Goal: Information Seeking & Learning: Learn about a topic

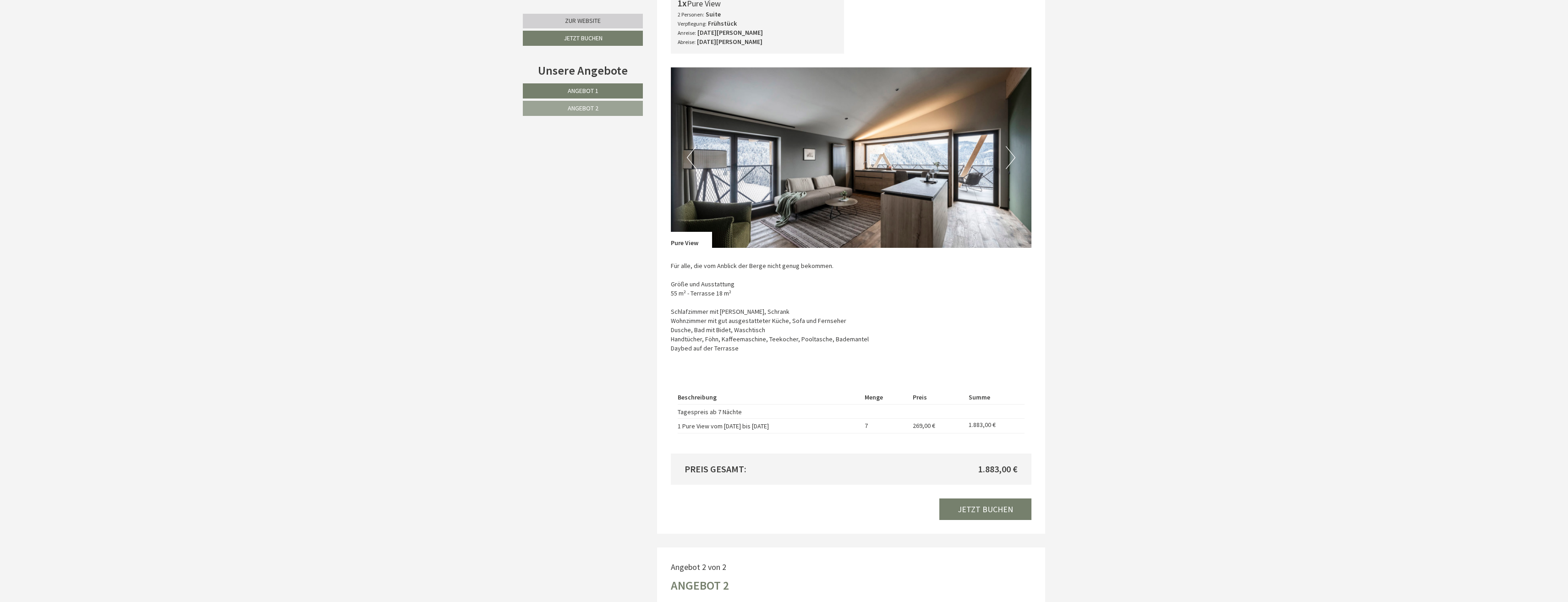
scroll to position [917, 0]
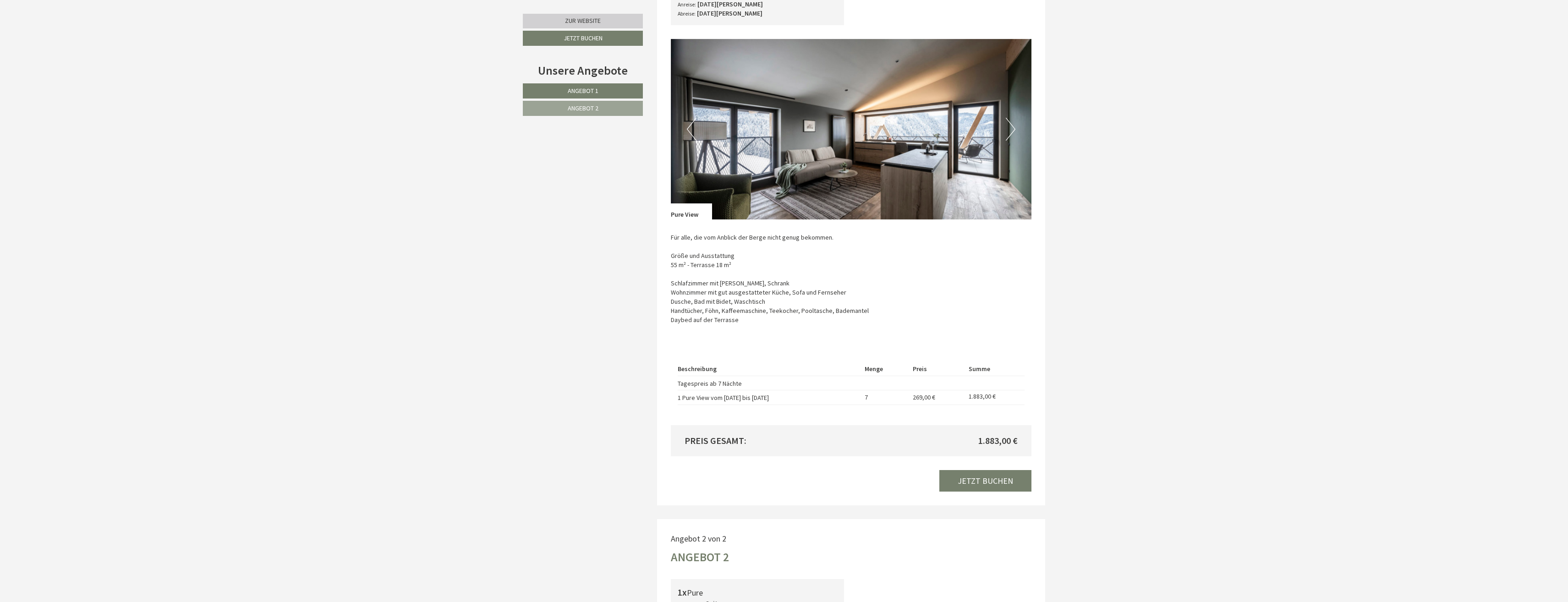
click at [1007, 125] on button "Next" at bounding box center [1010, 129] width 10 height 23
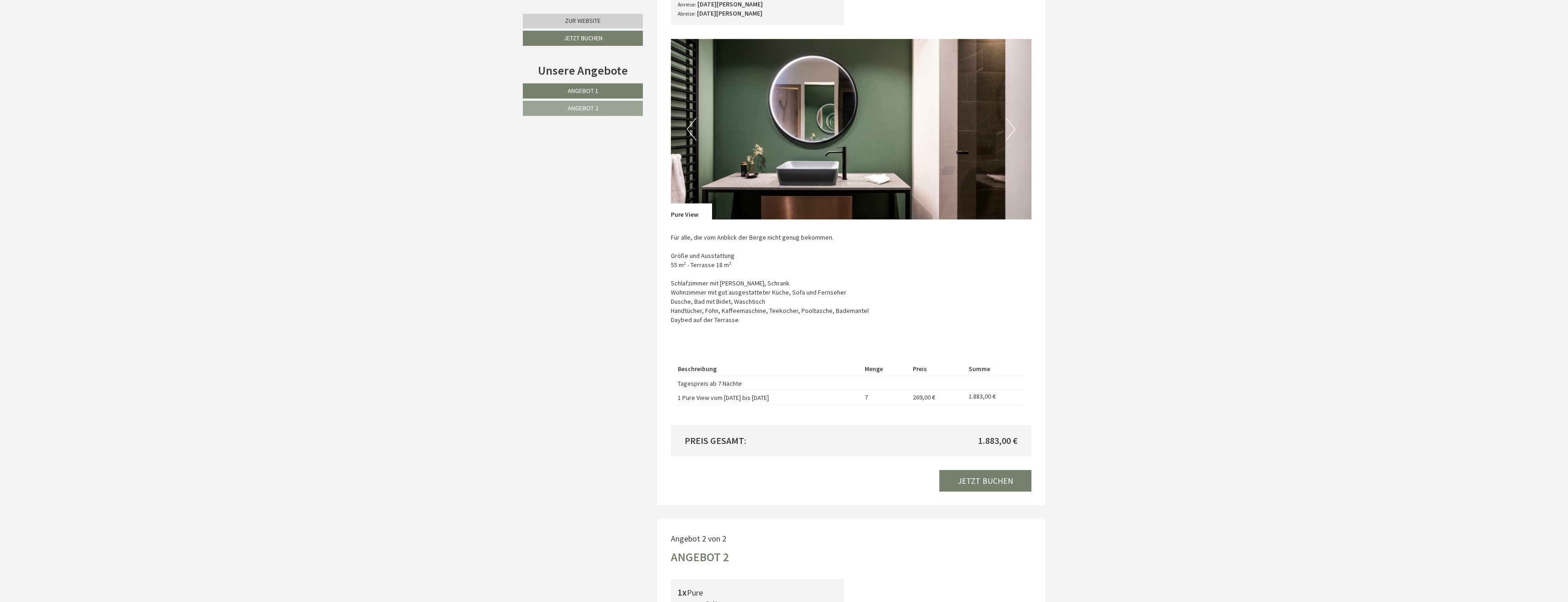
click at [1007, 125] on button "Next" at bounding box center [1010, 129] width 10 height 23
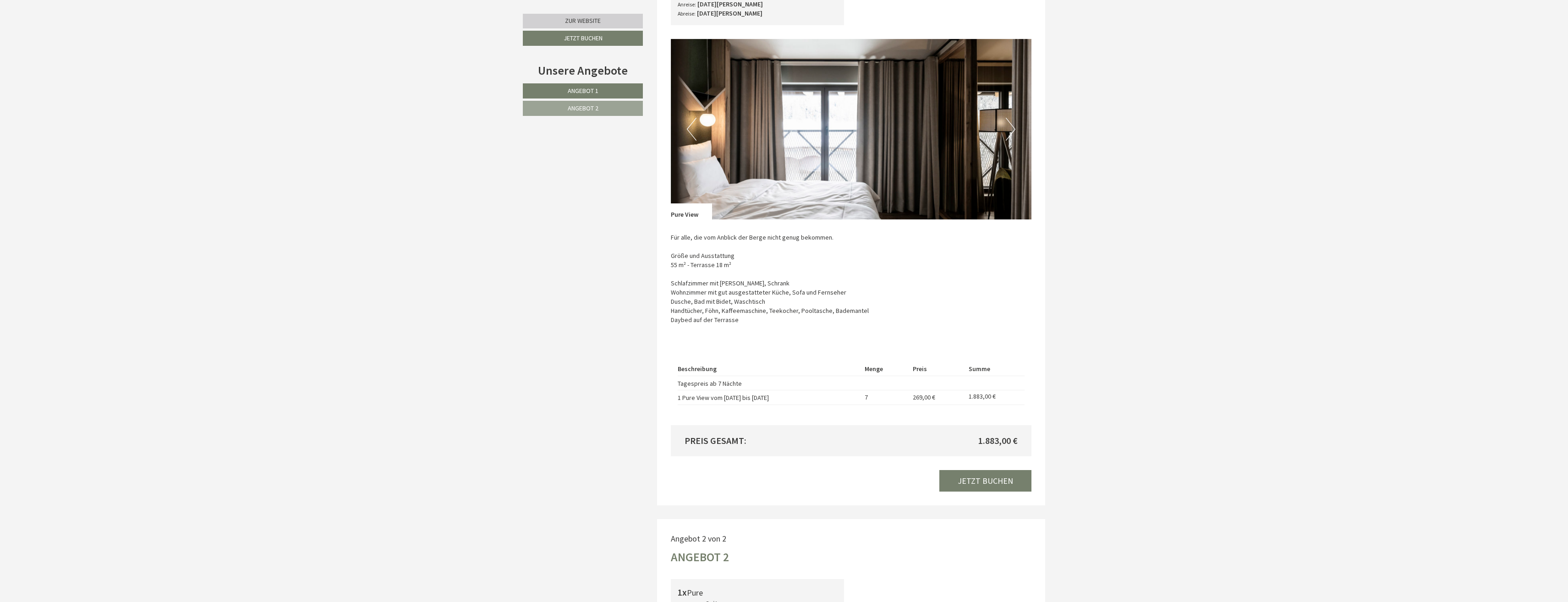
click at [1010, 127] on button "Next" at bounding box center [1010, 129] width 10 height 23
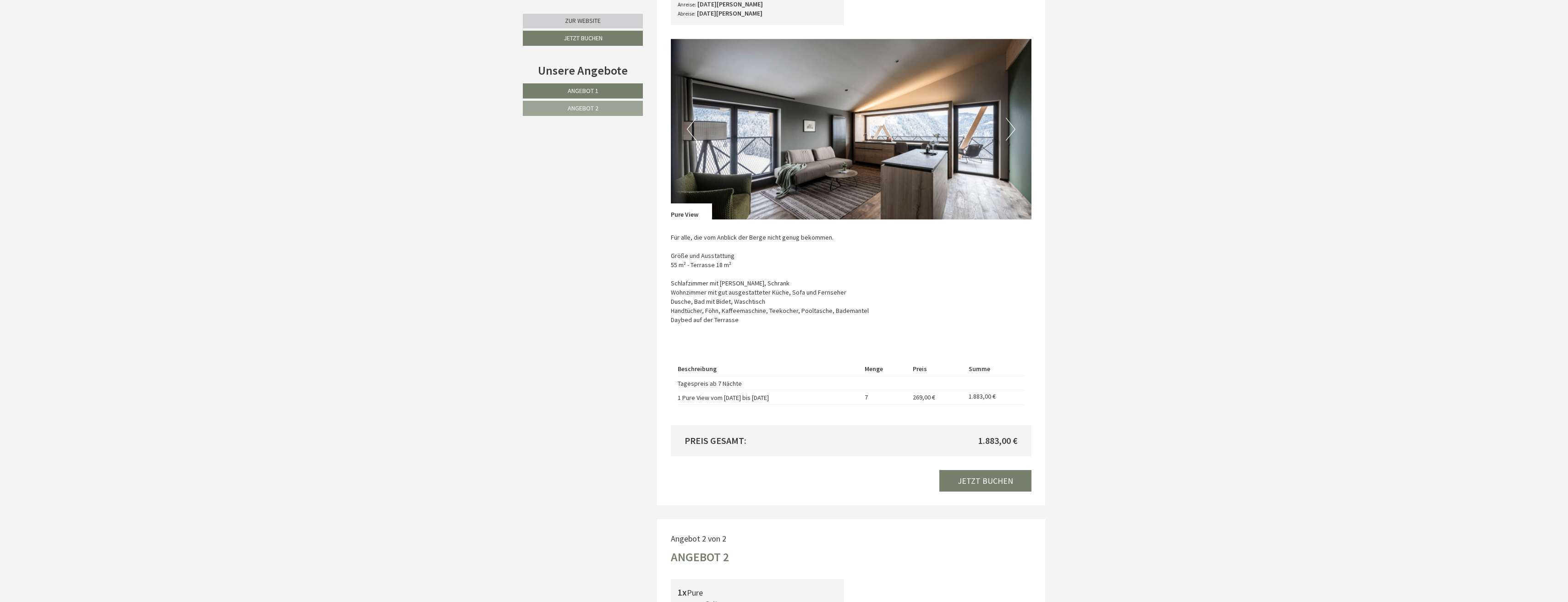
click at [1010, 127] on button "Next" at bounding box center [1010, 129] width 10 height 23
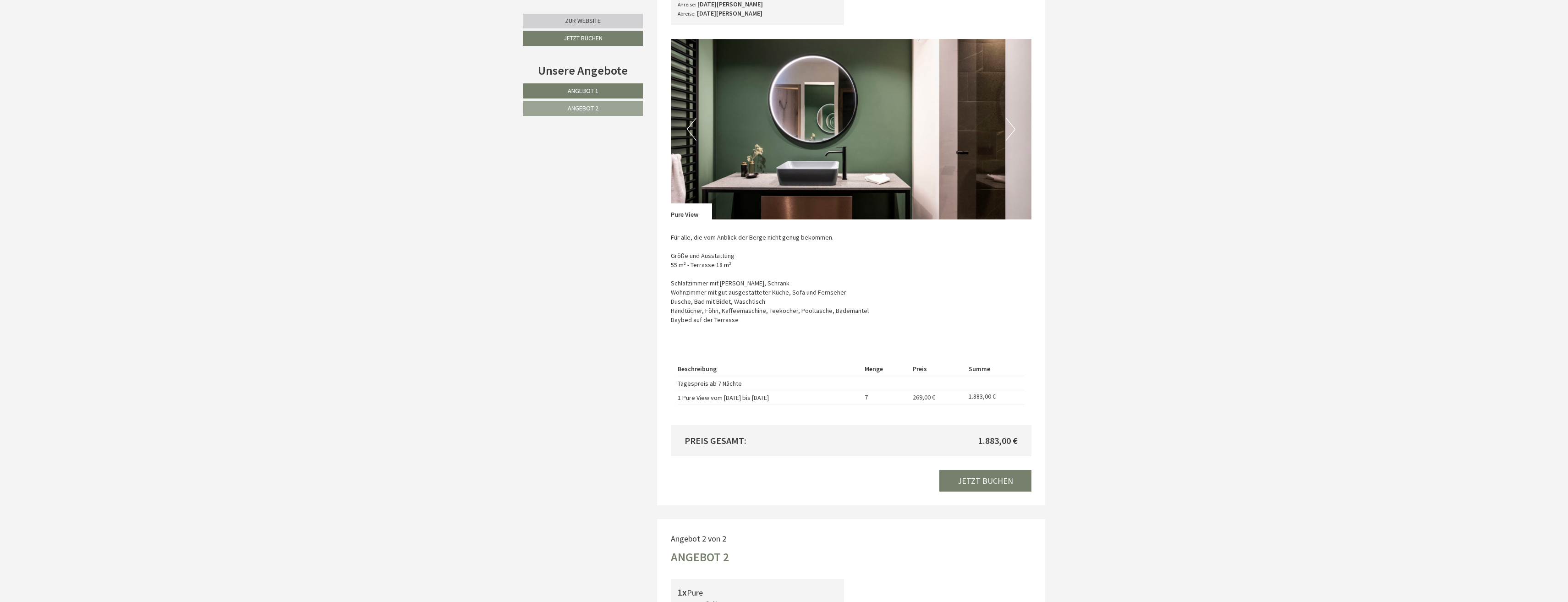
click at [1010, 127] on button "Next" at bounding box center [1010, 129] width 10 height 23
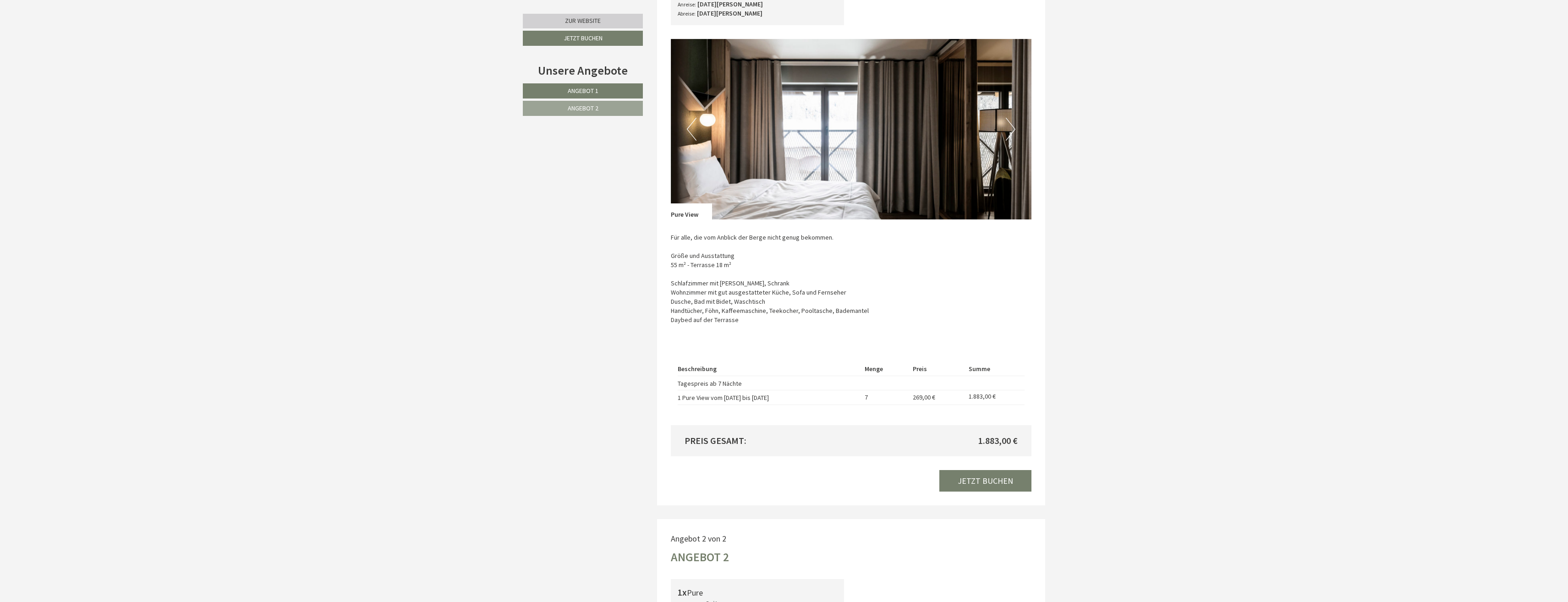
click at [1010, 127] on button "Next" at bounding box center [1010, 129] width 10 height 23
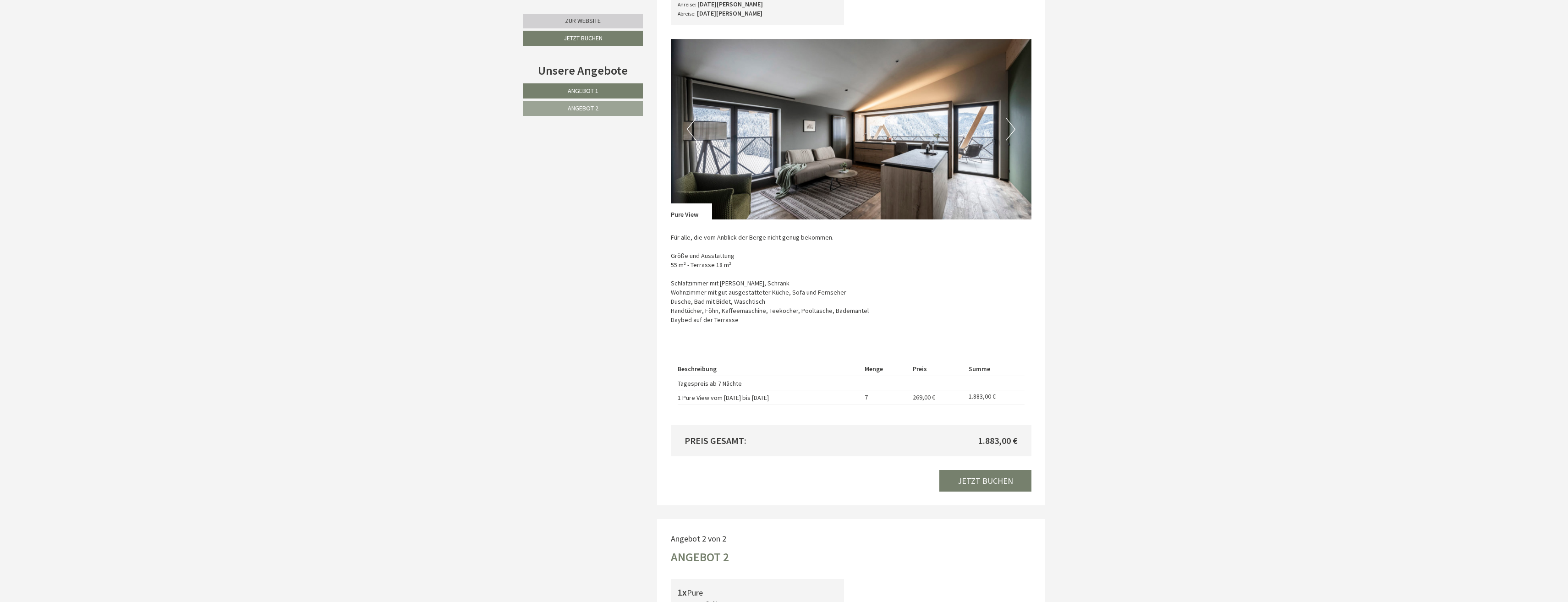
click at [1010, 127] on button "Next" at bounding box center [1010, 129] width 10 height 23
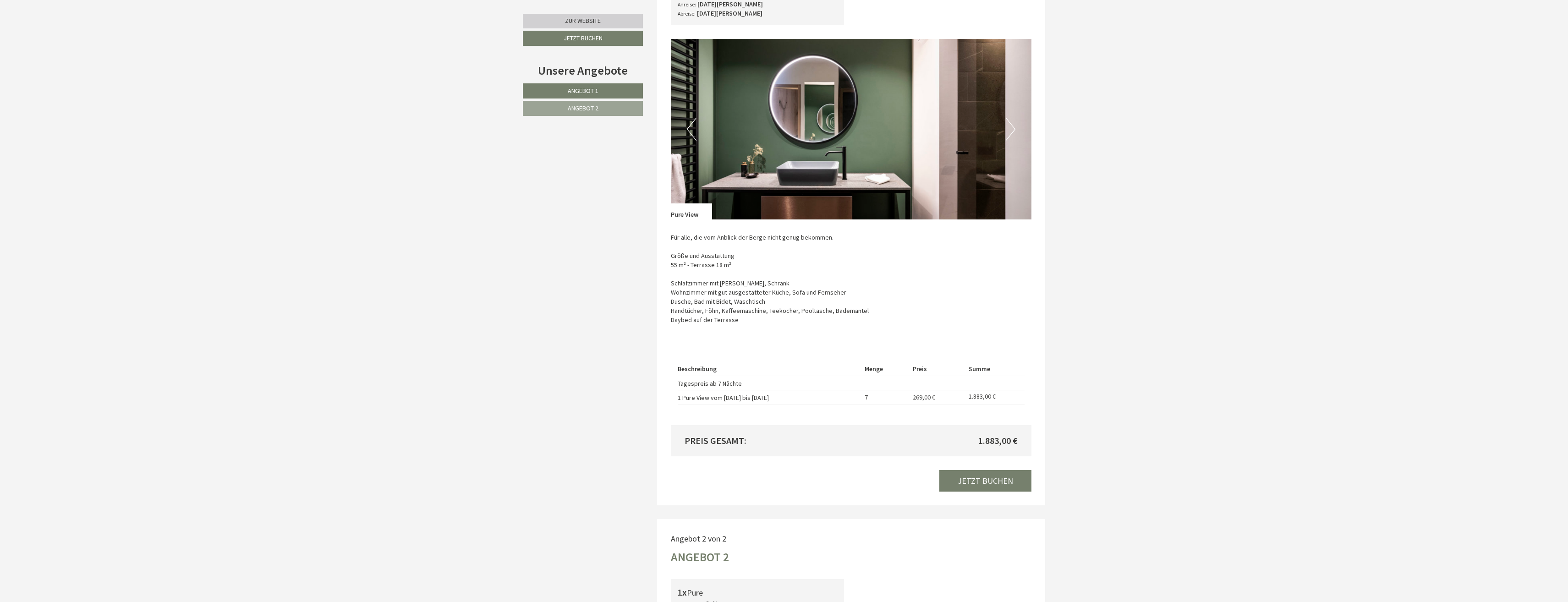
click at [1010, 127] on button "Next" at bounding box center [1010, 129] width 10 height 23
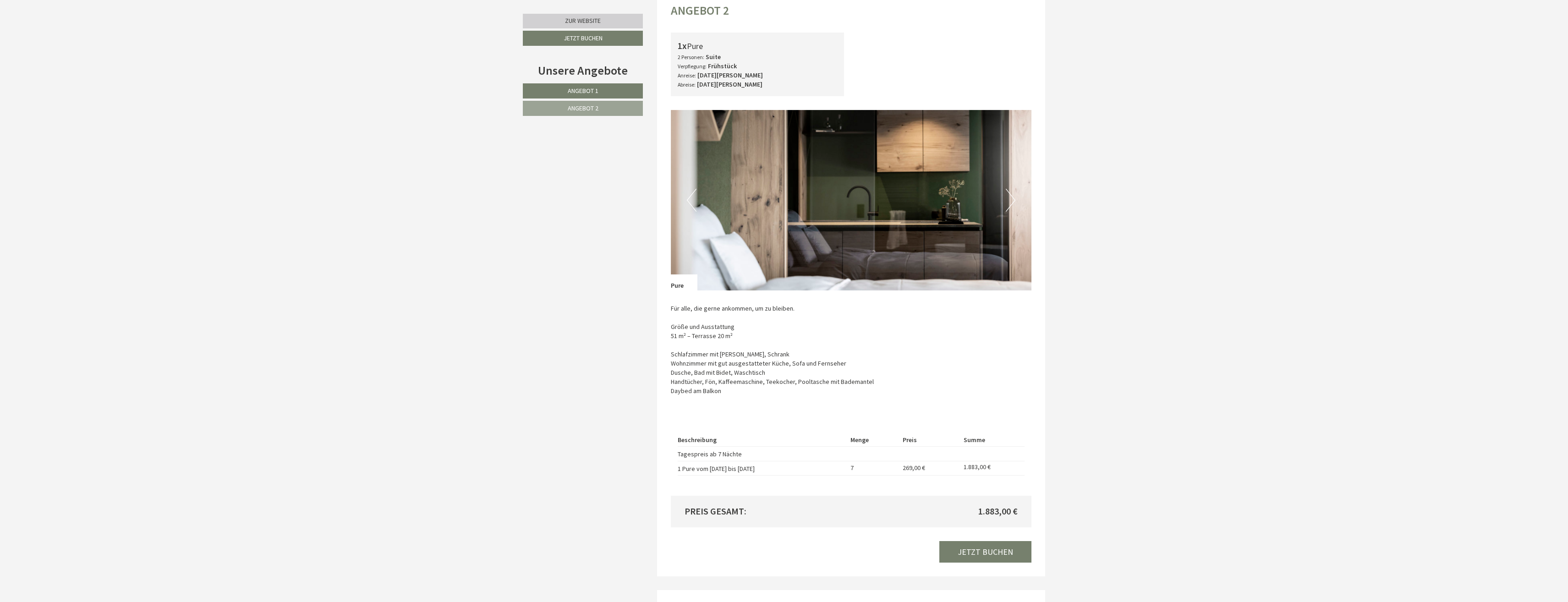
scroll to position [1466, 0]
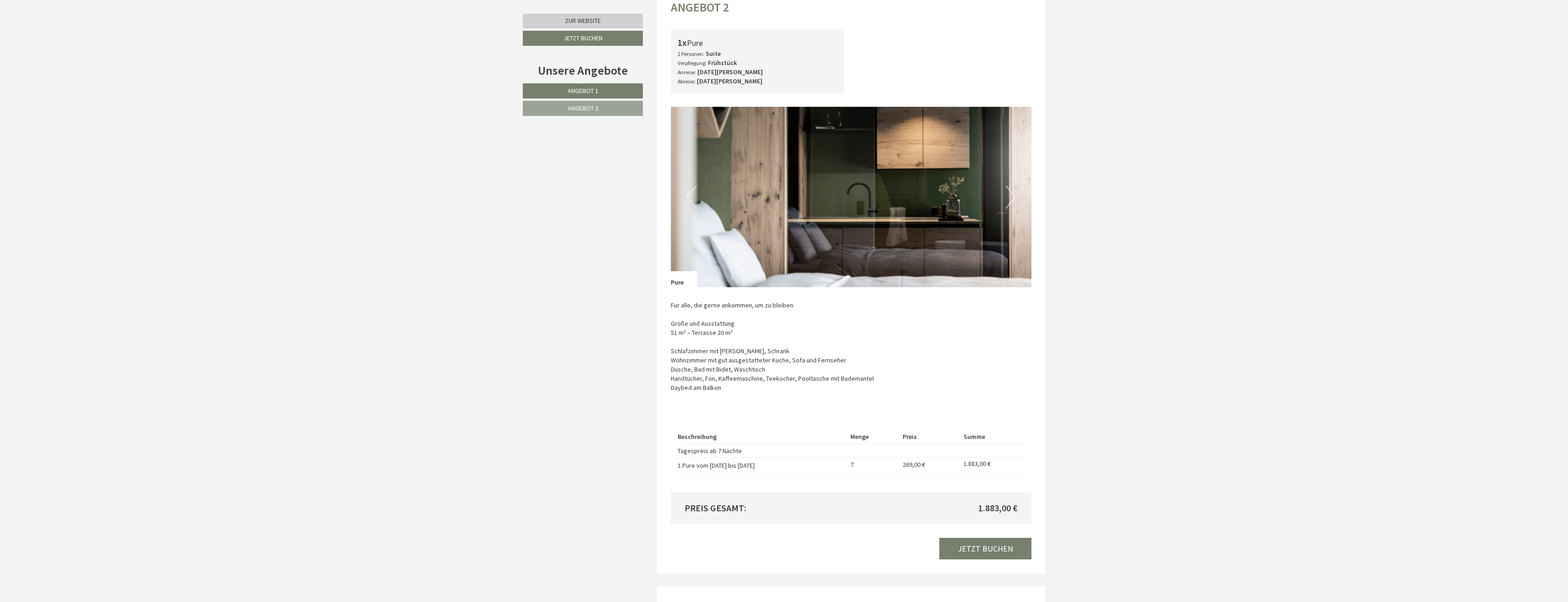
click at [1009, 201] on button "Next" at bounding box center [1010, 197] width 10 height 23
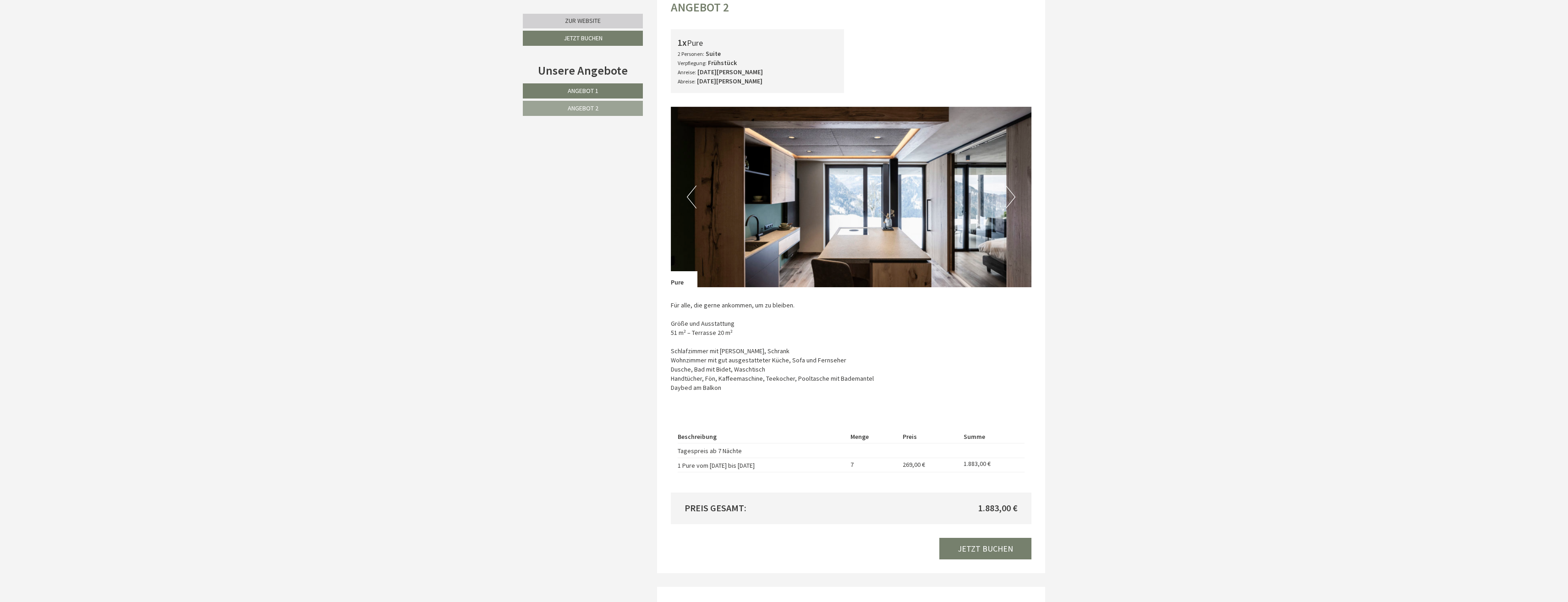
click at [1009, 201] on button "Next" at bounding box center [1010, 197] width 10 height 23
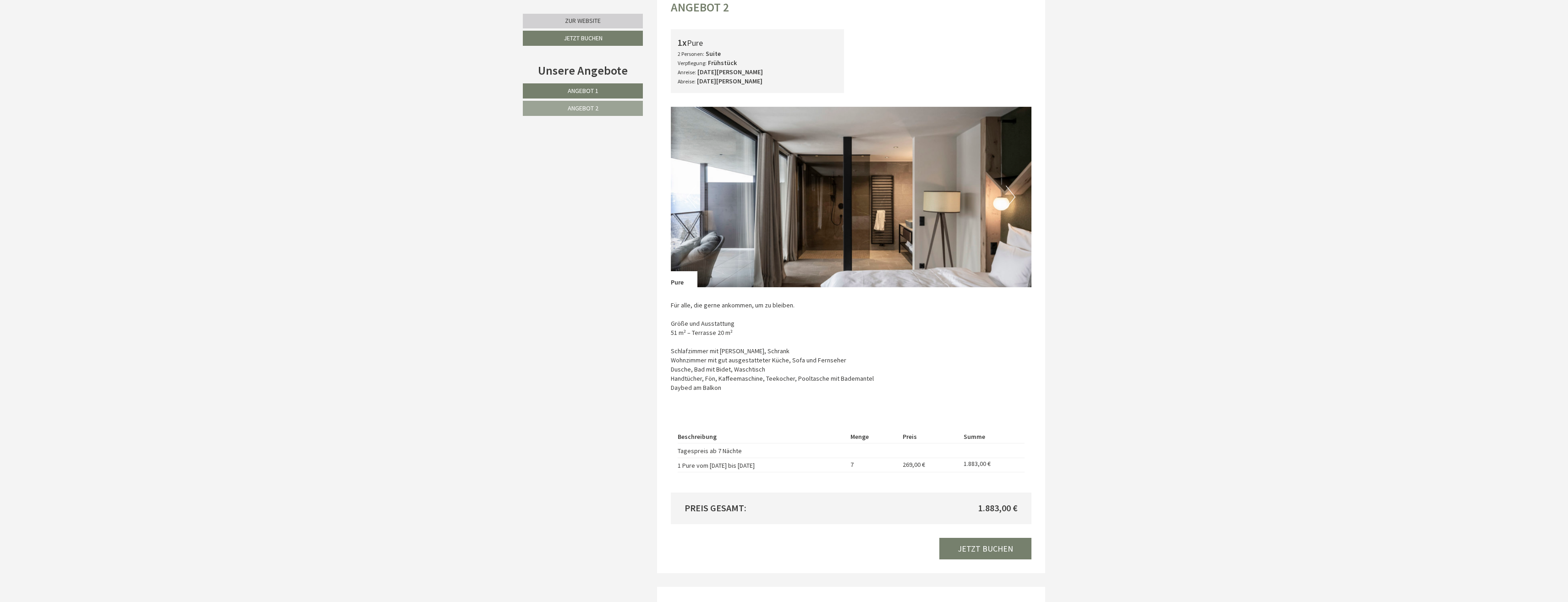
click at [1009, 201] on button "Next" at bounding box center [1010, 197] width 10 height 23
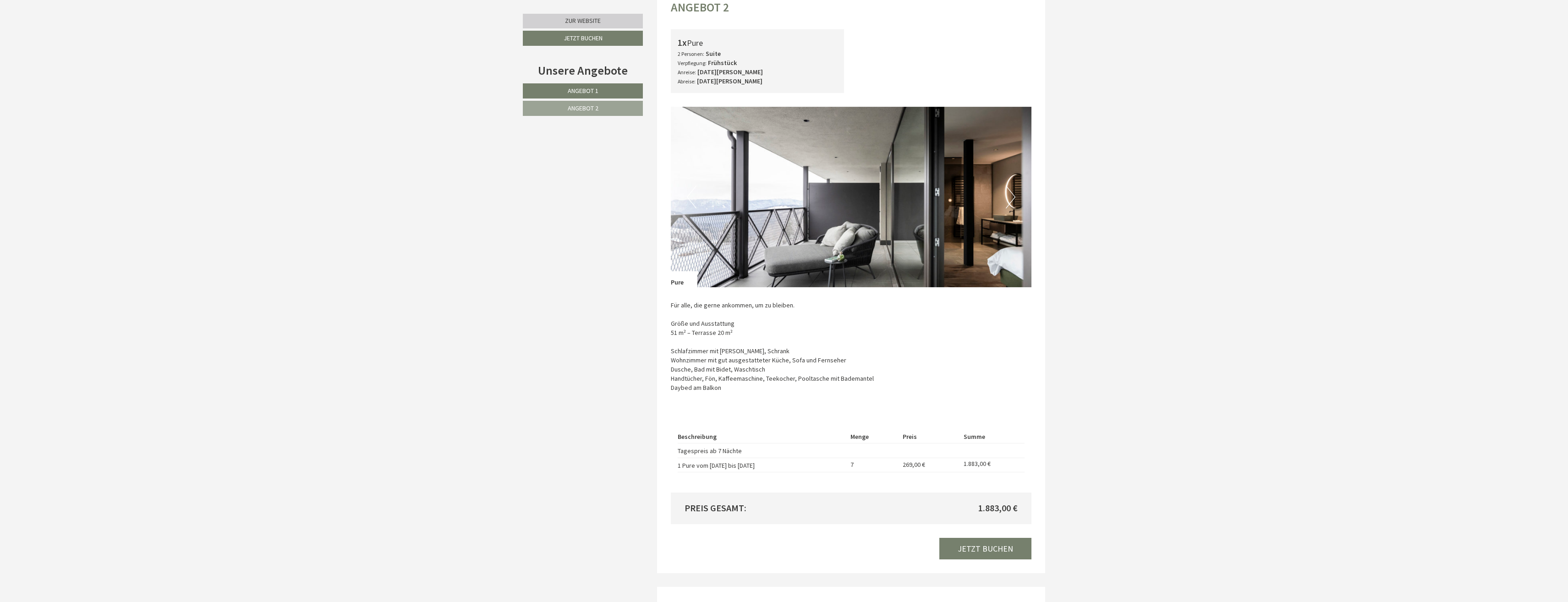
click at [1009, 201] on button "Next" at bounding box center [1010, 197] width 10 height 23
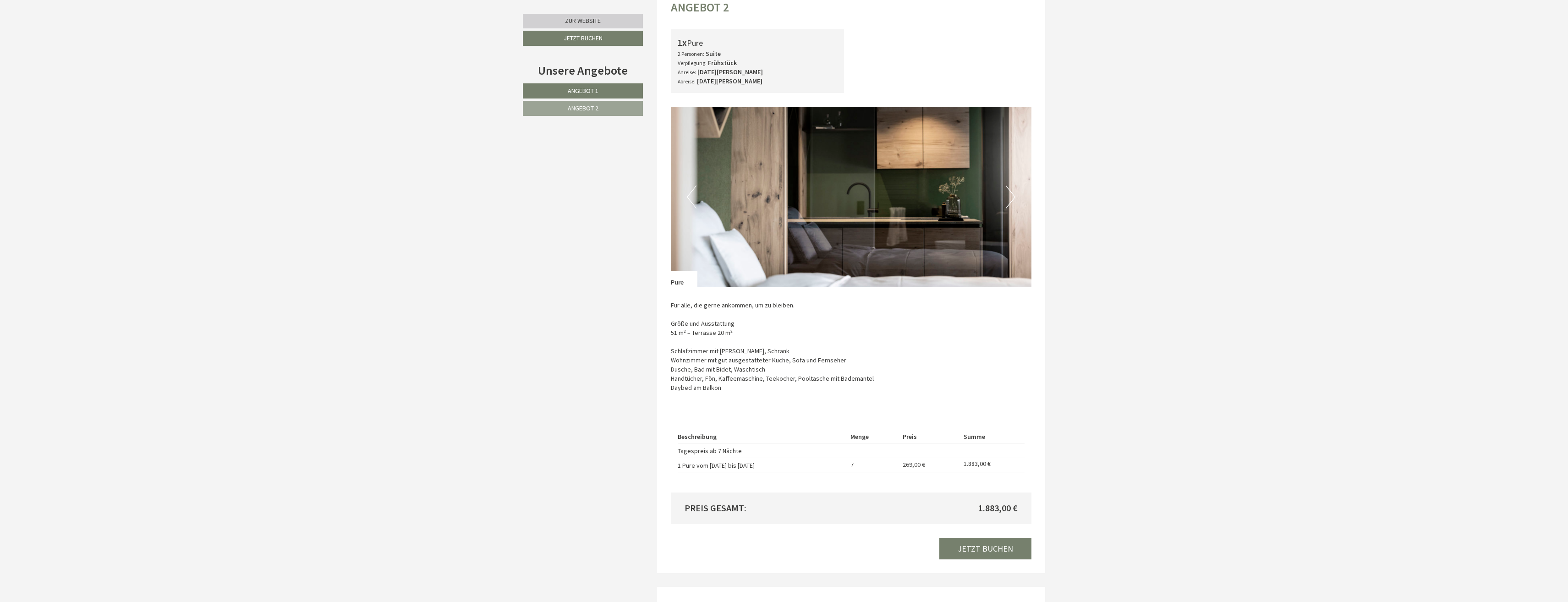
click at [1009, 201] on button "Next" at bounding box center [1010, 197] width 10 height 23
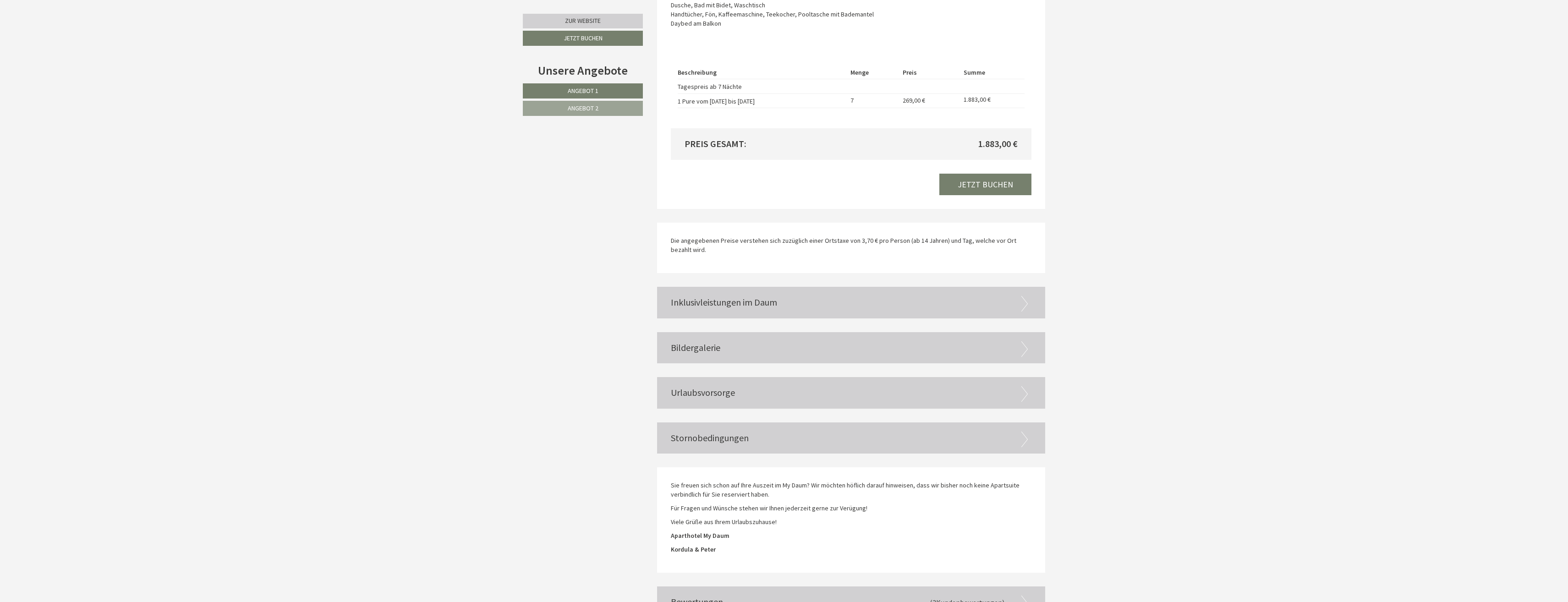
scroll to position [1833, 0]
click at [731, 306] on div "Inklusivleistungen im Daum" at bounding box center [851, 300] width 388 height 32
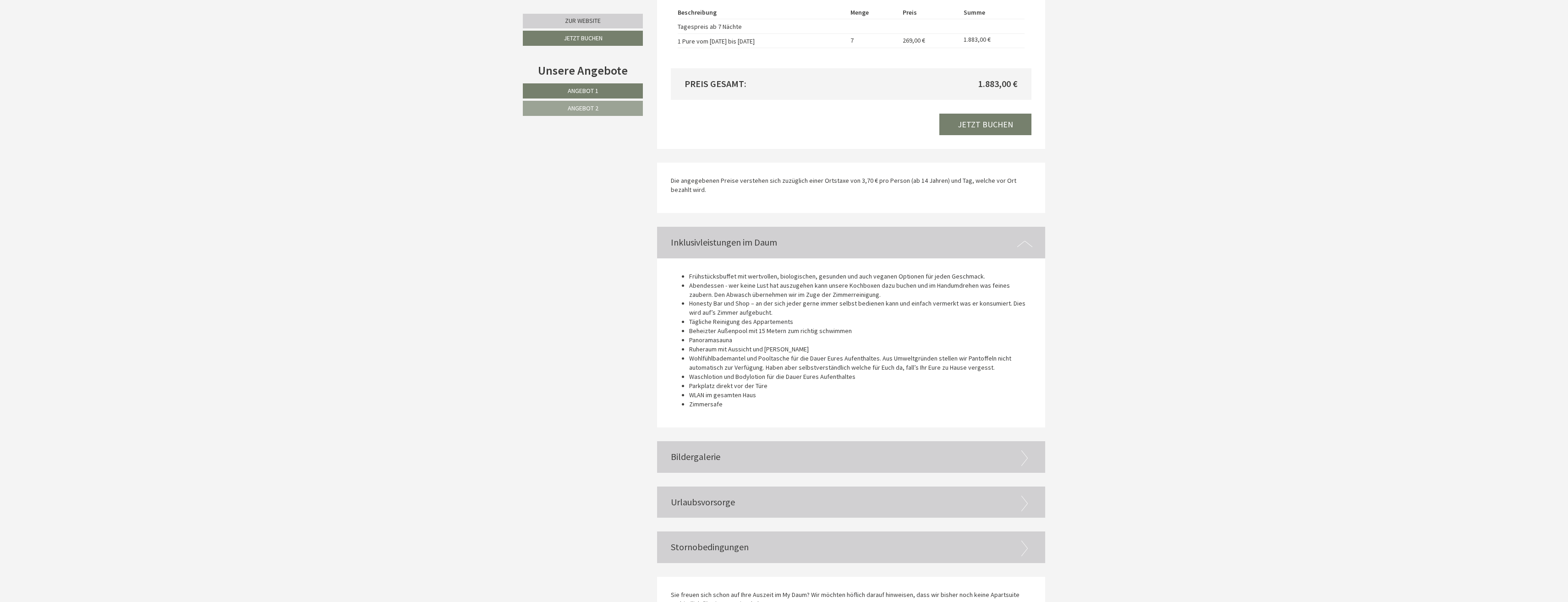
scroll to position [1570, 0]
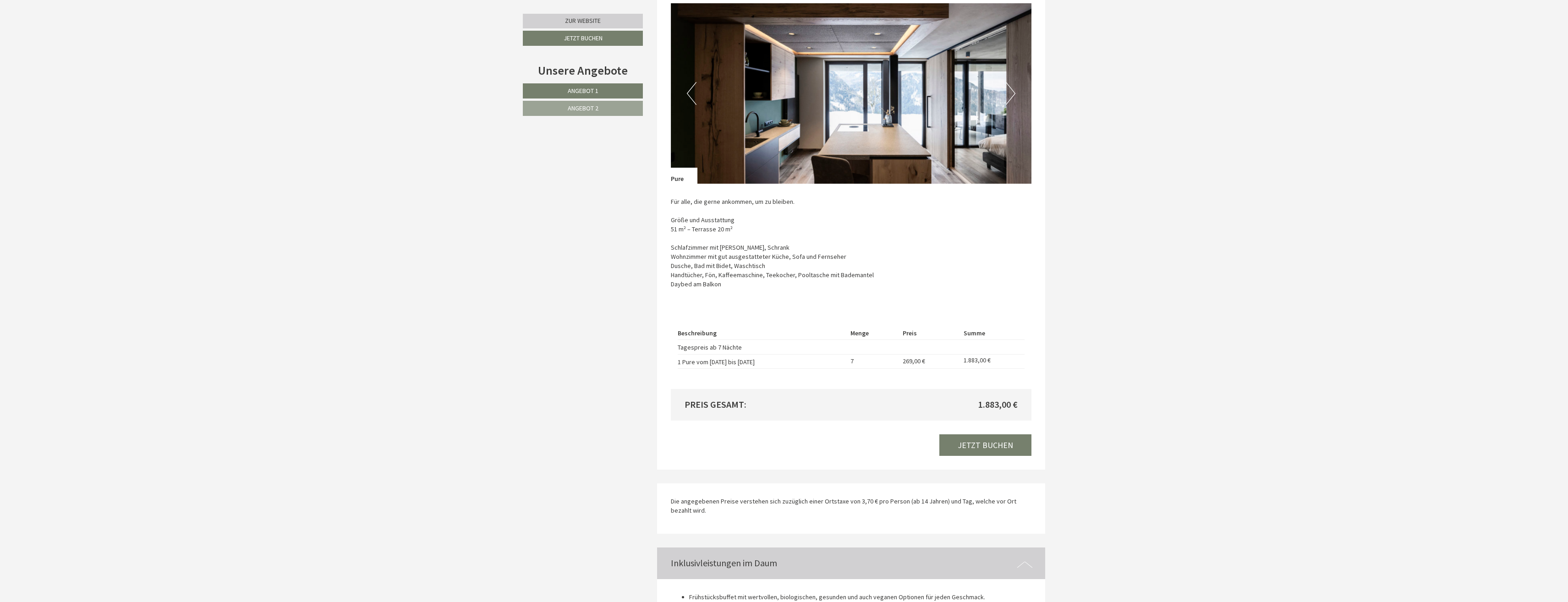
click at [583, 107] on span "Angebot 2" at bounding box center [583, 108] width 30 height 9
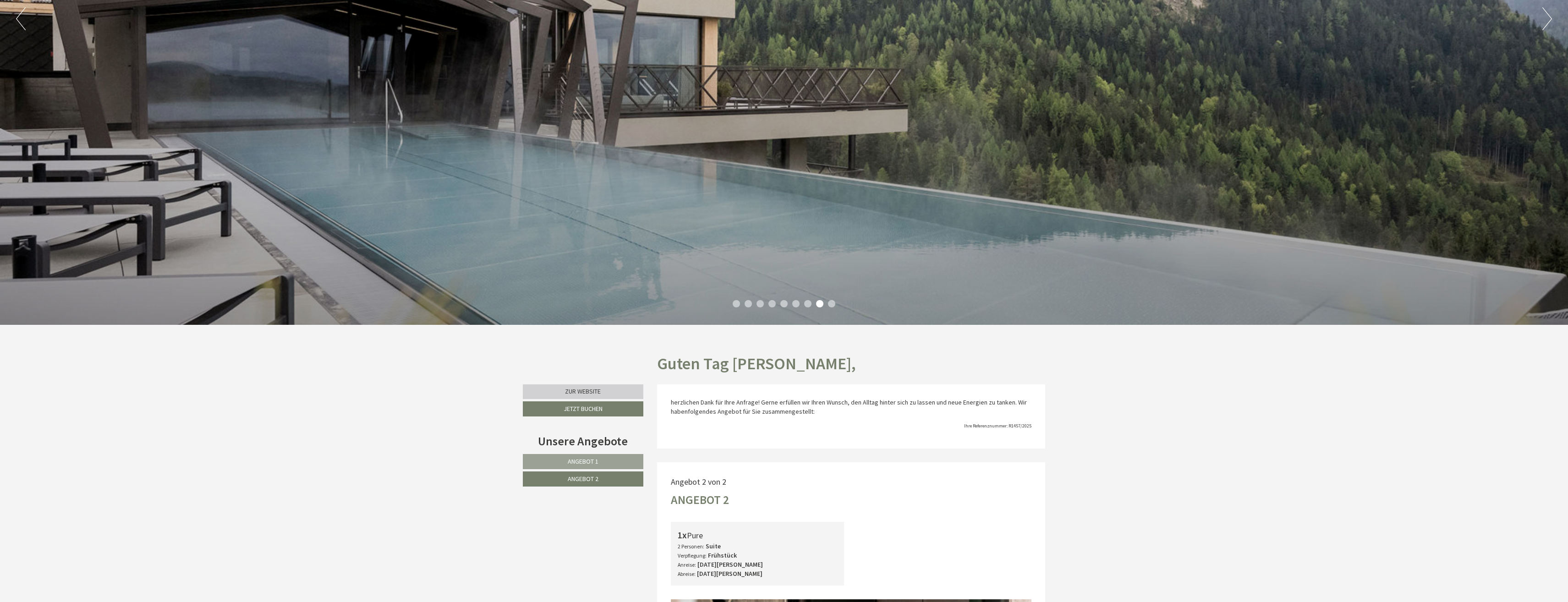
scroll to position [177, 0]
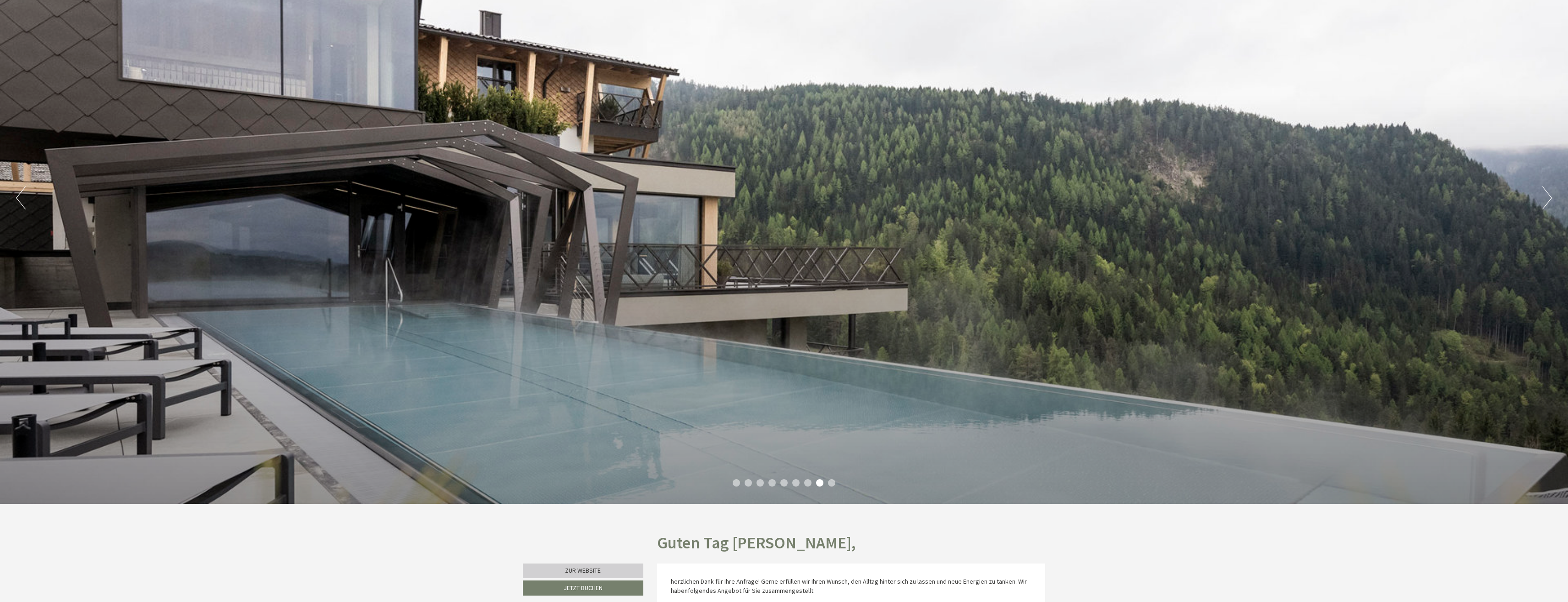
click at [1545, 196] on button "Next" at bounding box center [1547, 198] width 10 height 23
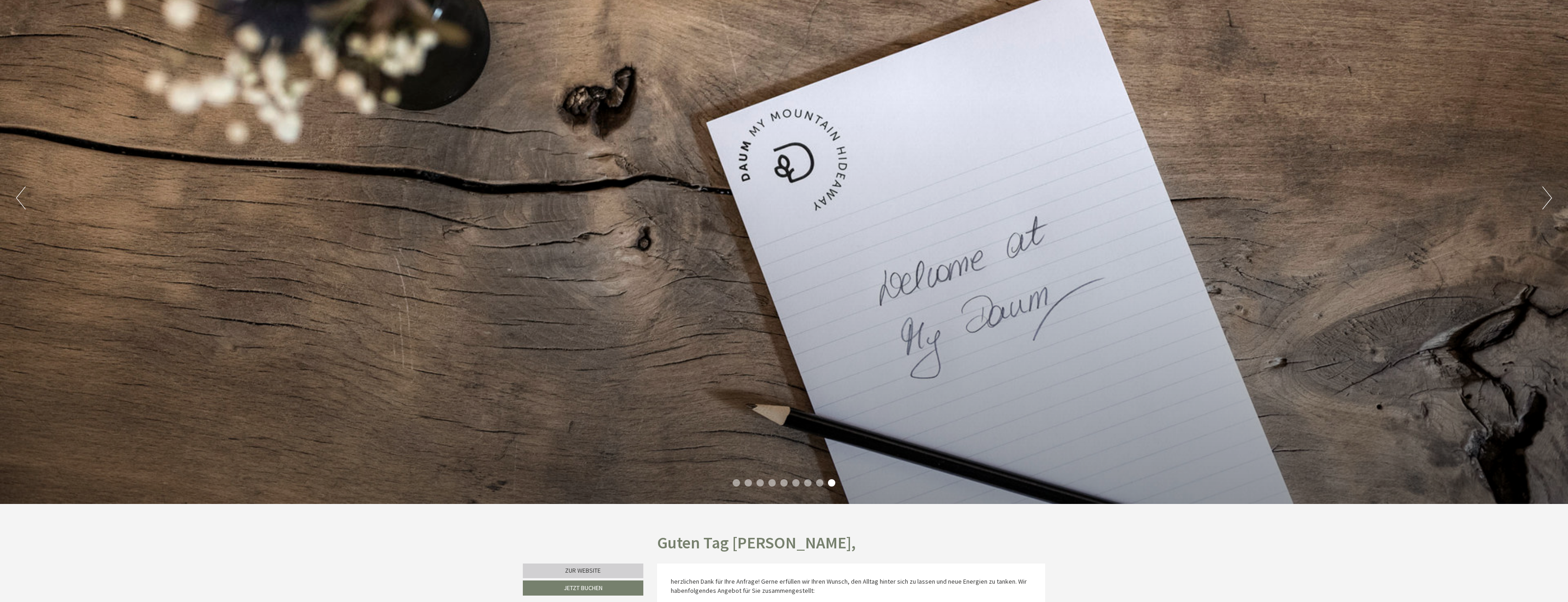
click at [1545, 196] on button "Next" at bounding box center [1547, 198] width 10 height 23
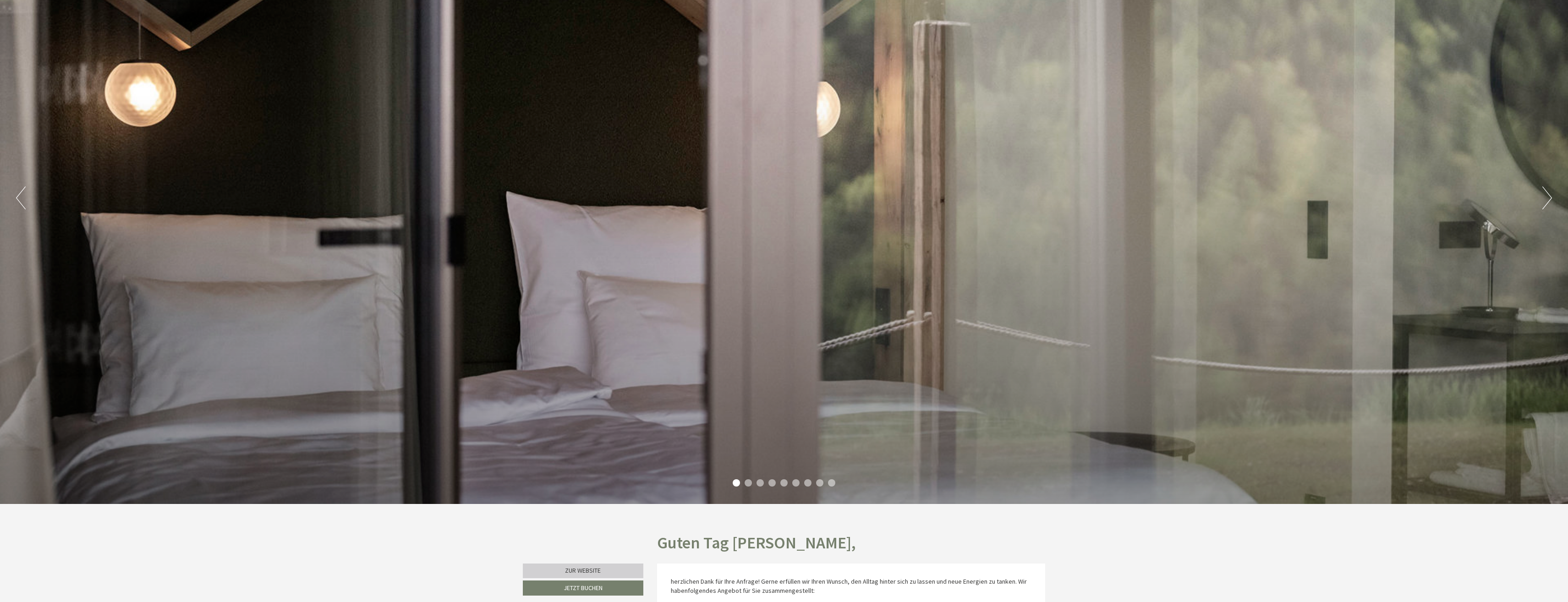
click at [1545, 196] on button "Next" at bounding box center [1547, 198] width 10 height 23
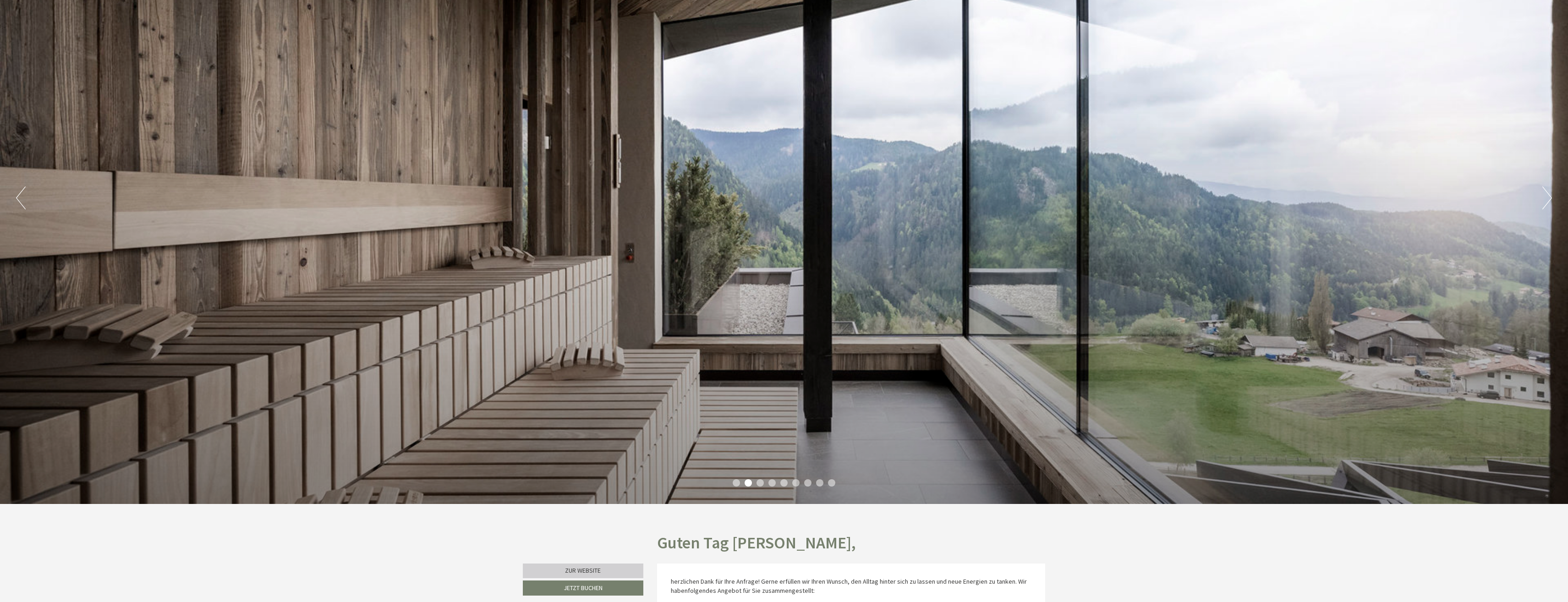
click at [1545, 196] on button "Next" at bounding box center [1547, 198] width 10 height 23
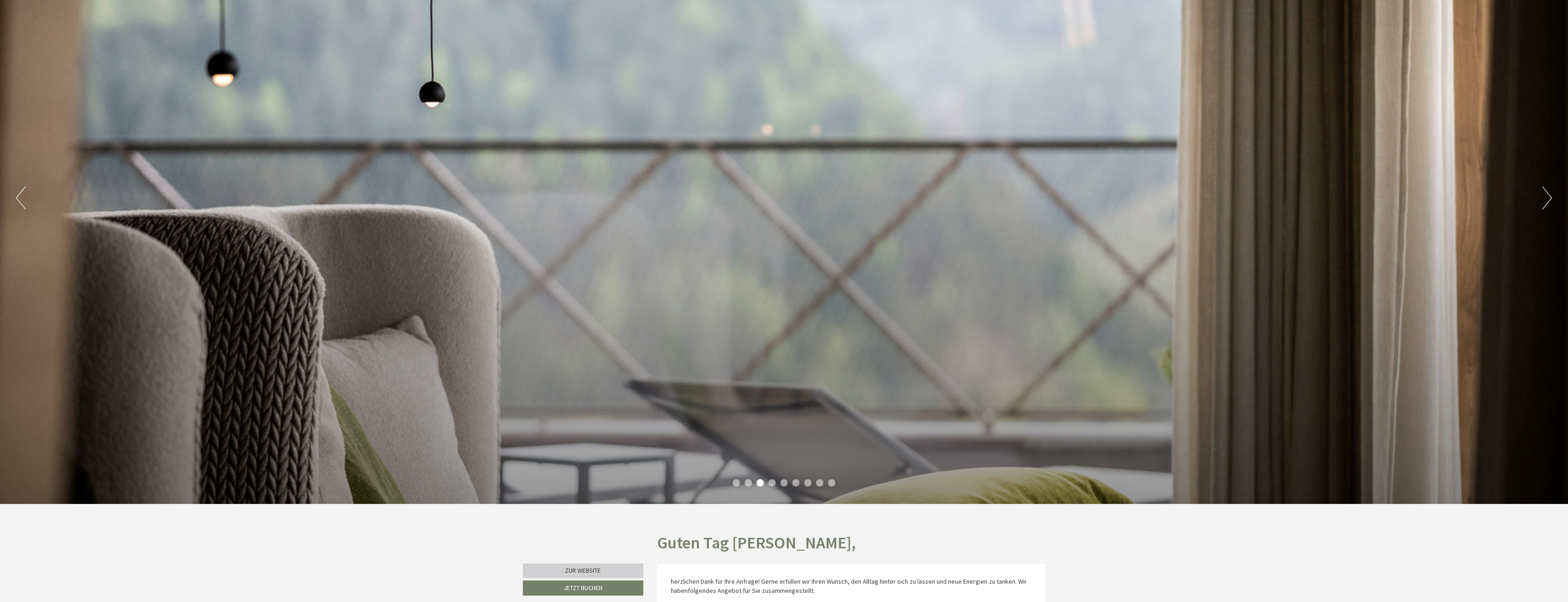
click at [1545, 196] on button "Next" at bounding box center [1547, 198] width 10 height 23
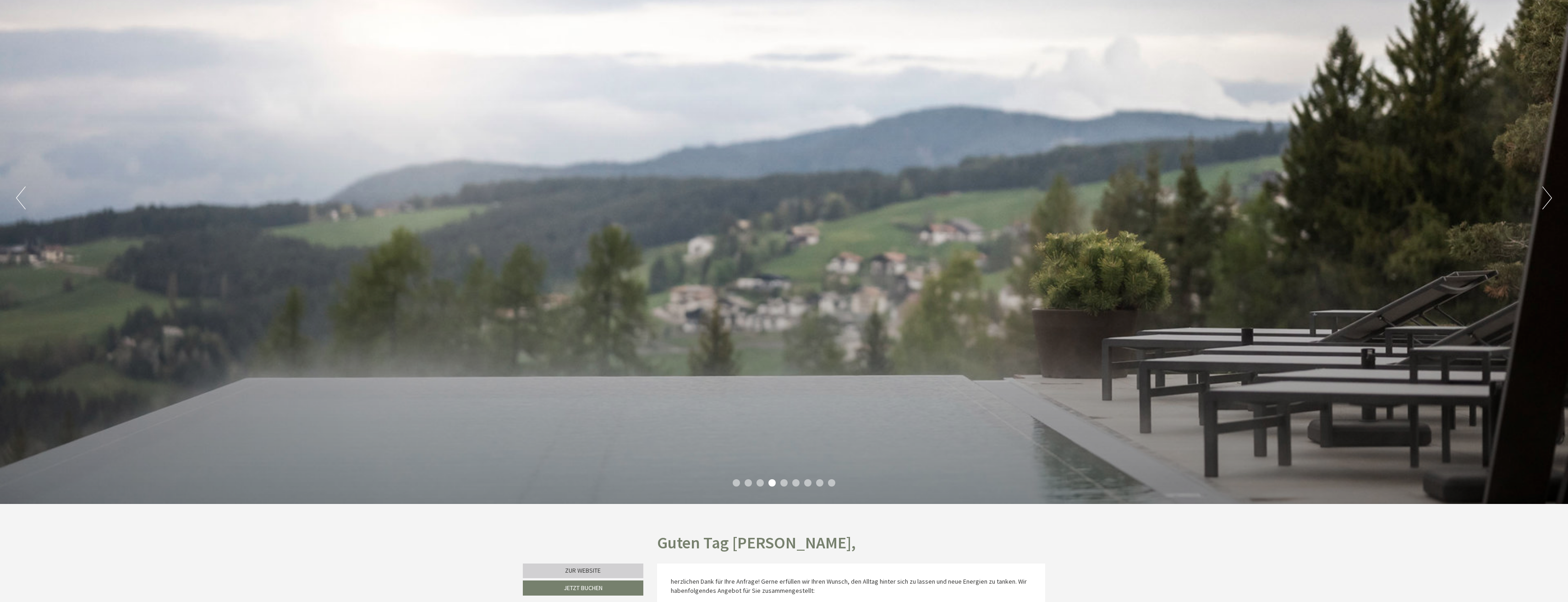
click at [1545, 196] on button "Next" at bounding box center [1547, 198] width 10 height 23
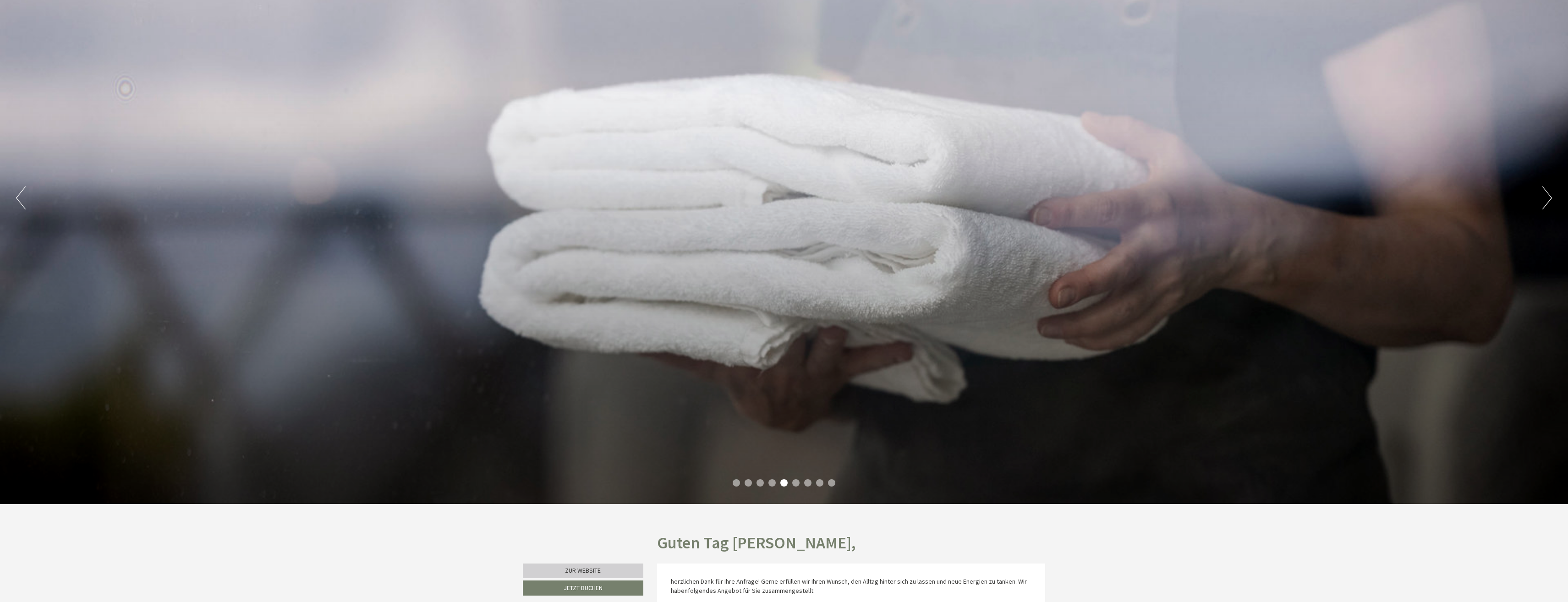
click at [1545, 196] on button "Next" at bounding box center [1547, 198] width 10 height 23
